Goal: Find contact information: Find contact information

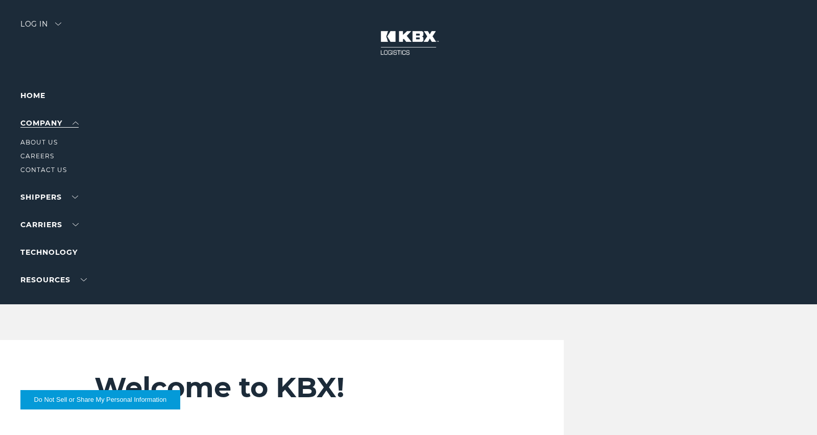
click at [61, 122] on link "Company" at bounding box center [49, 122] width 58 height 9
click at [36, 142] on link "About Us" at bounding box center [38, 142] width 37 height 8
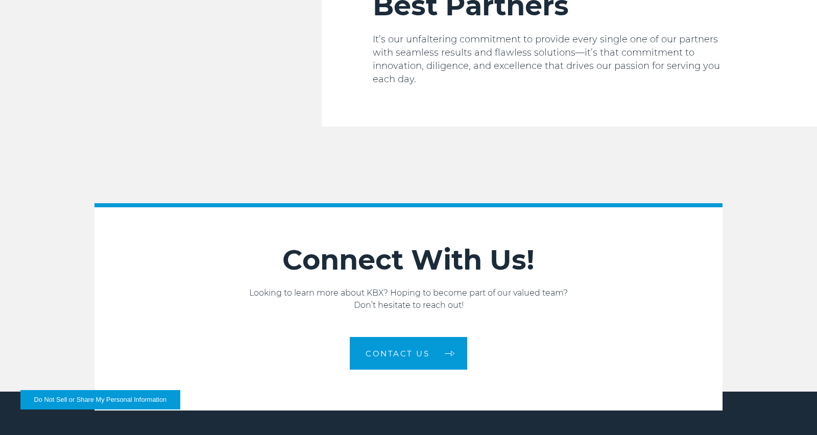
scroll to position [1580, 0]
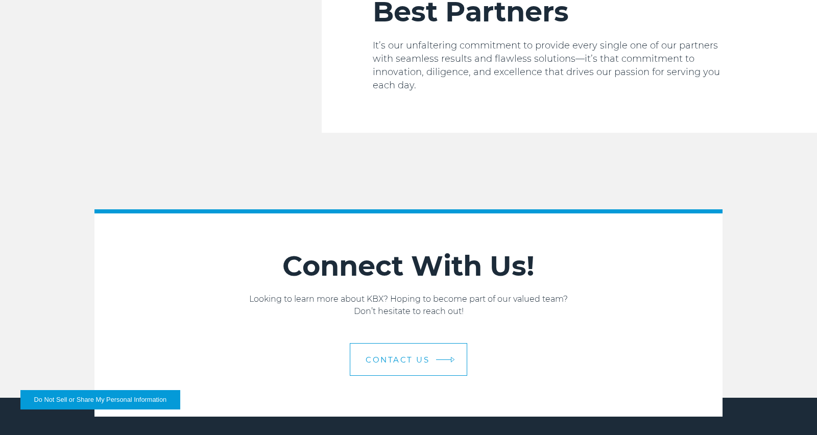
click at [403, 356] on span "Contact us" at bounding box center [397, 360] width 64 height 8
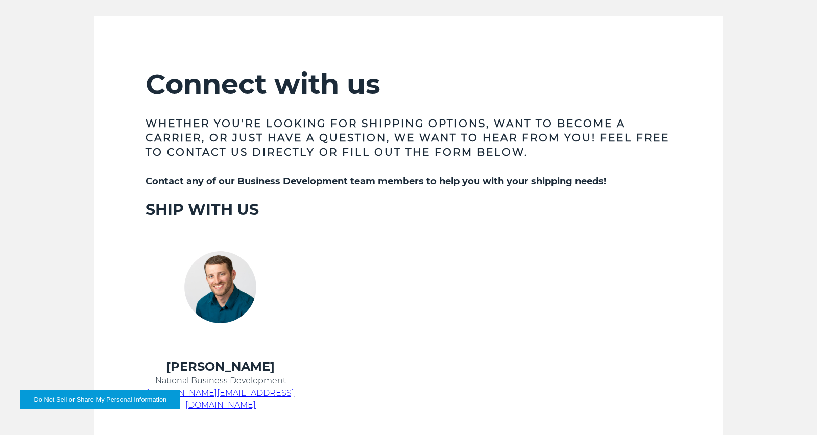
scroll to position [418, 0]
